Goal: Transaction & Acquisition: Purchase product/service

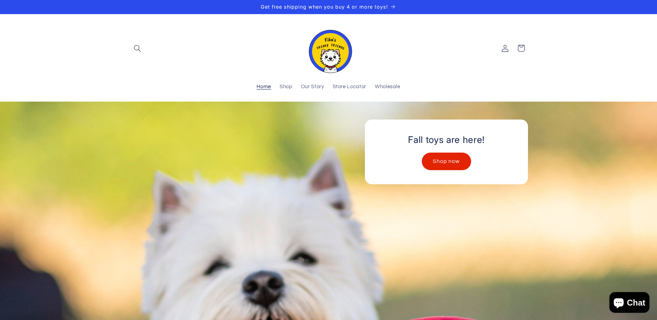
click at [442, 159] on link "Shop now" at bounding box center [445, 161] width 49 height 17
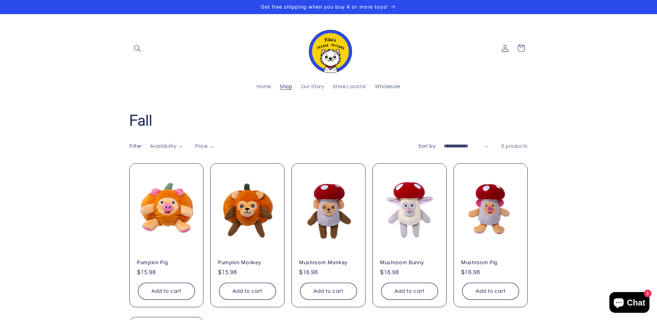
click at [283, 88] on span "Shop" at bounding box center [285, 87] width 13 height 7
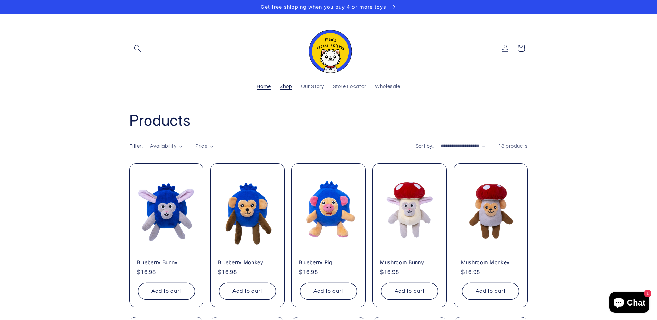
click at [259, 86] on span "Home" at bounding box center [263, 87] width 14 height 7
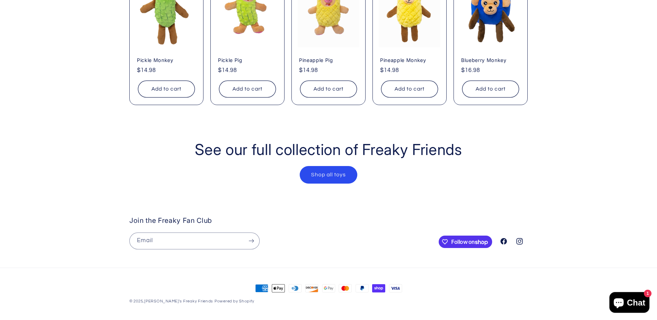
scroll to position [0, 657]
click at [336, 171] on link "Shop all toys" at bounding box center [328, 174] width 57 height 17
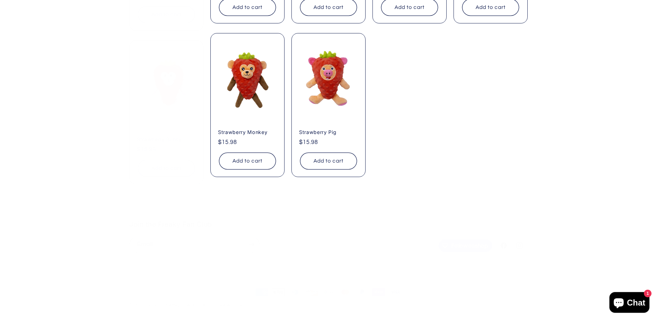
scroll to position [594, 0]
